Goal: Use online tool/utility

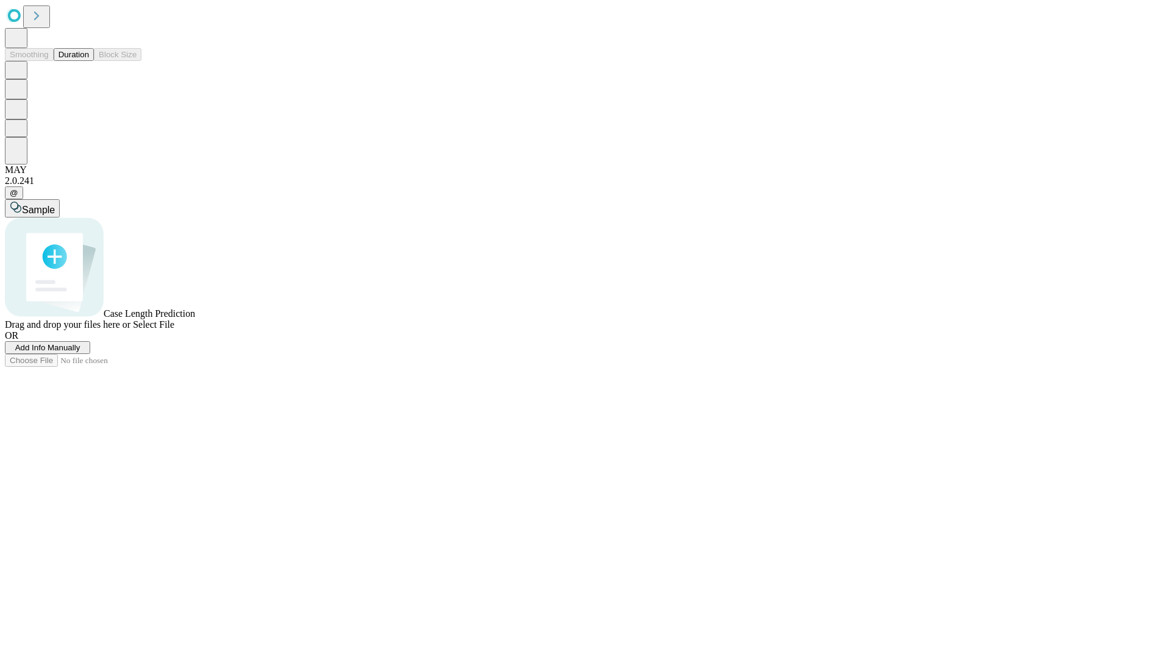
click at [89, 61] on button "Duration" at bounding box center [74, 54] width 40 height 13
click at [174, 330] on span "Select File" at bounding box center [153, 324] width 41 height 10
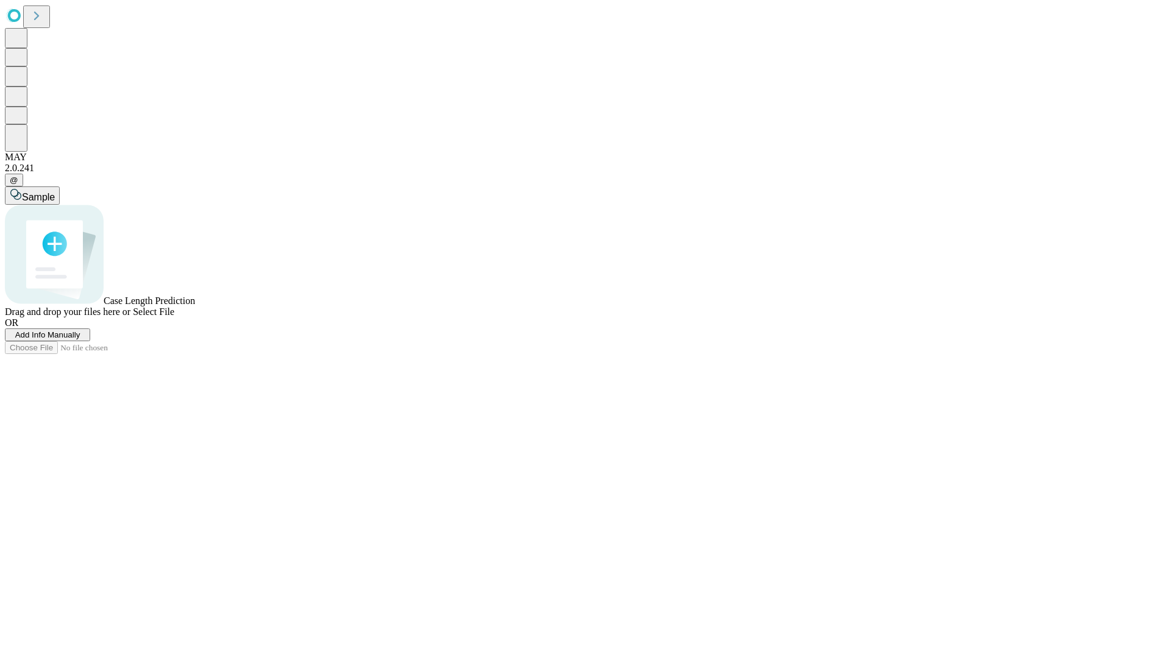
click at [174, 317] on span "Select File" at bounding box center [153, 312] width 41 height 10
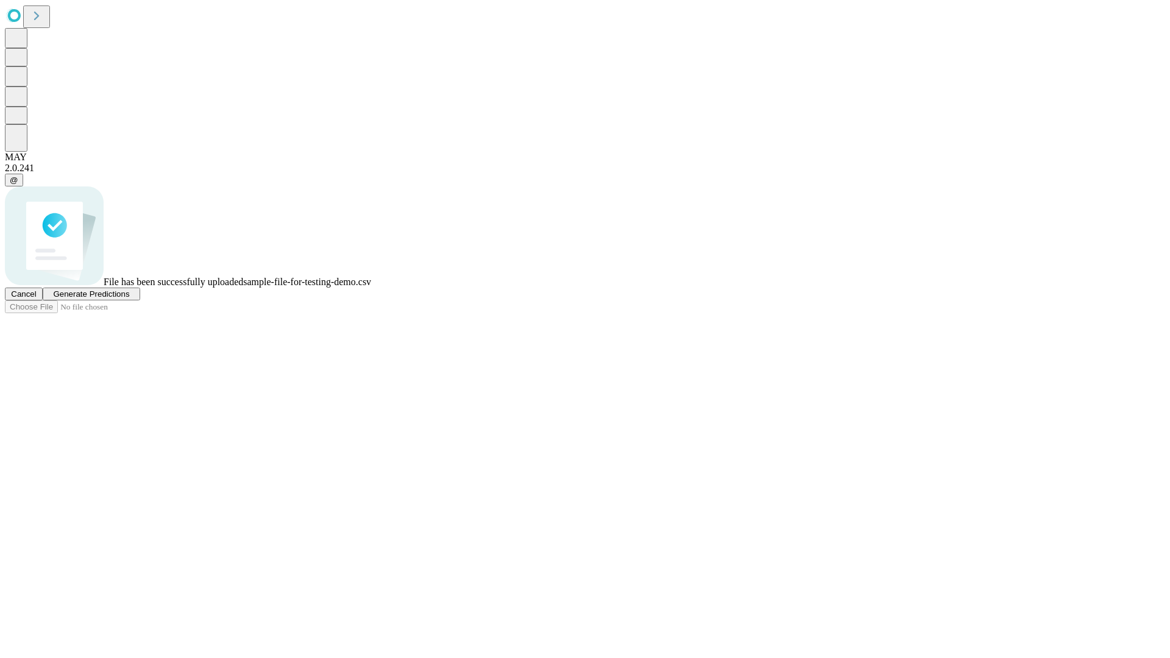
click at [129, 299] on span "Generate Predictions" at bounding box center [91, 293] width 76 height 9
